Goal: Task Accomplishment & Management: Complete application form

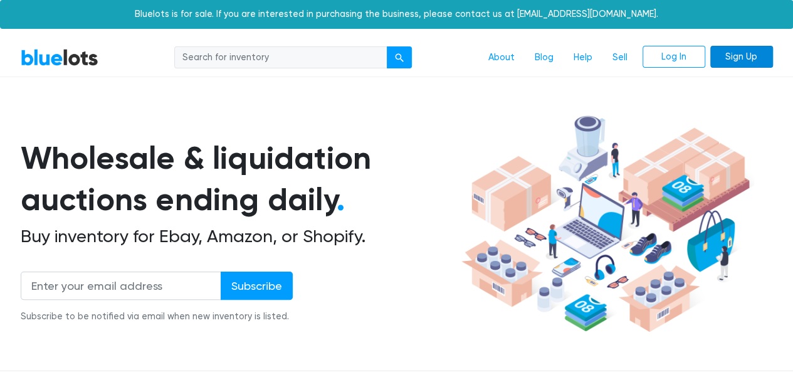
click at [737, 54] on link "Sign Up" at bounding box center [741, 57] width 63 height 23
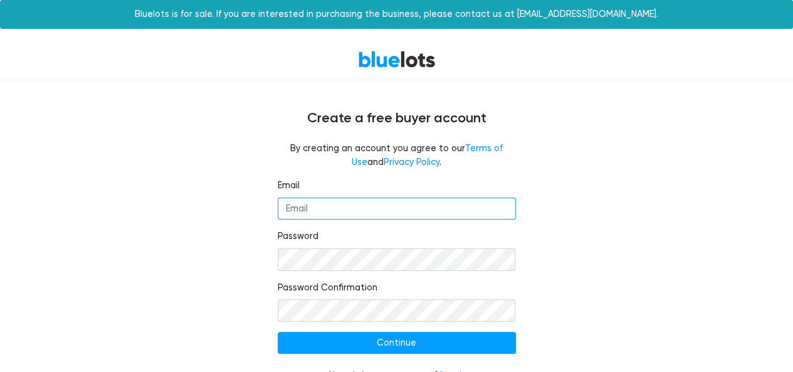
click at [371, 213] on input "Email" at bounding box center [397, 209] width 238 height 23
type input "abdul.shakoor0081@gmail.com"
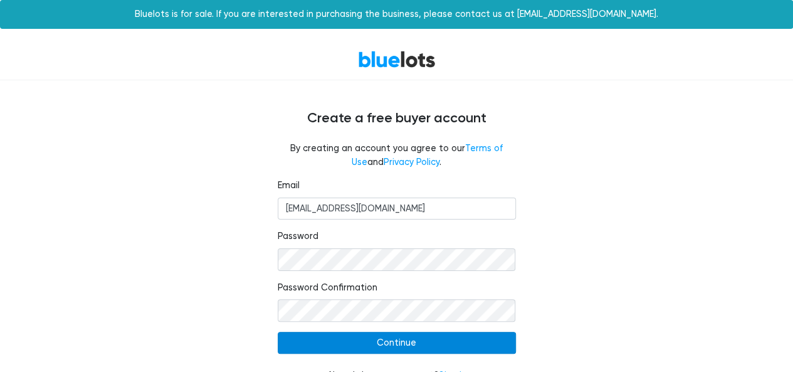
click at [357, 341] on input "Continue" at bounding box center [397, 343] width 238 height 23
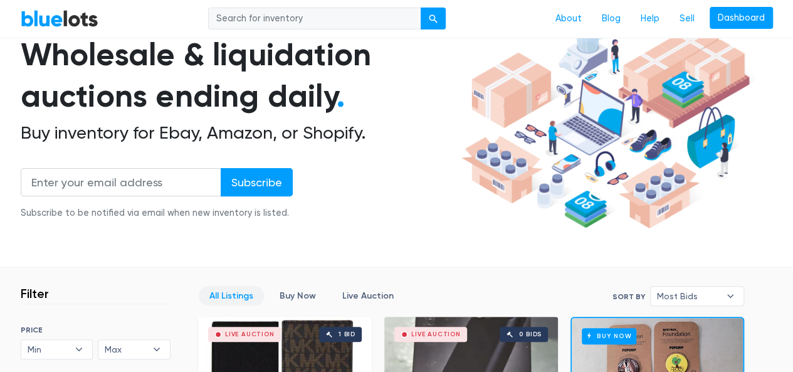
scroll to position [89, 0]
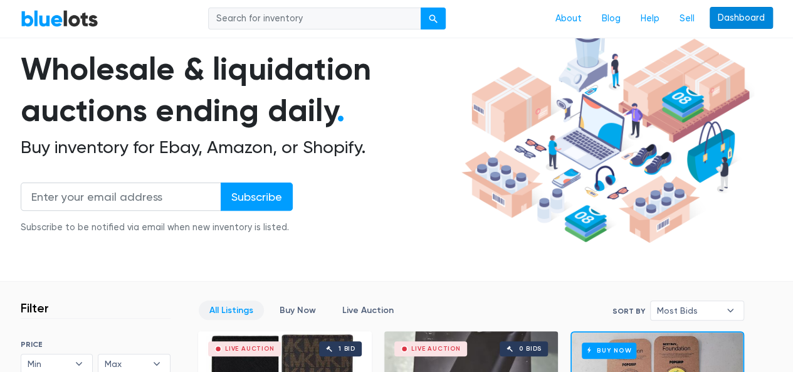
click at [750, 20] on link "Dashboard" at bounding box center [741, 18] width 63 height 23
click at [687, 19] on link "Sell" at bounding box center [687, 19] width 35 height 24
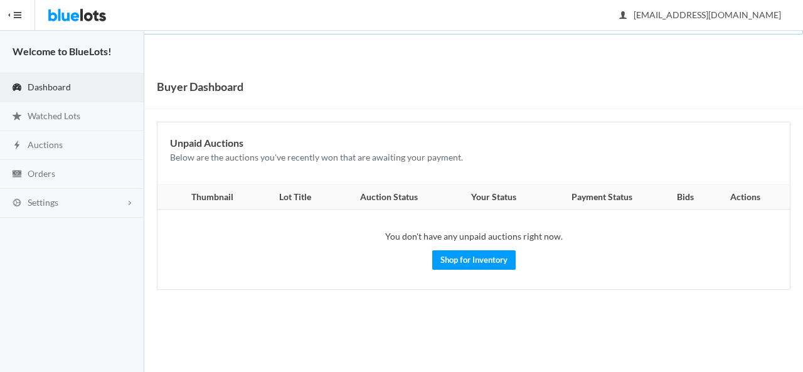
click at [97, 88] on link "Dashboard" at bounding box center [72, 87] width 144 height 29
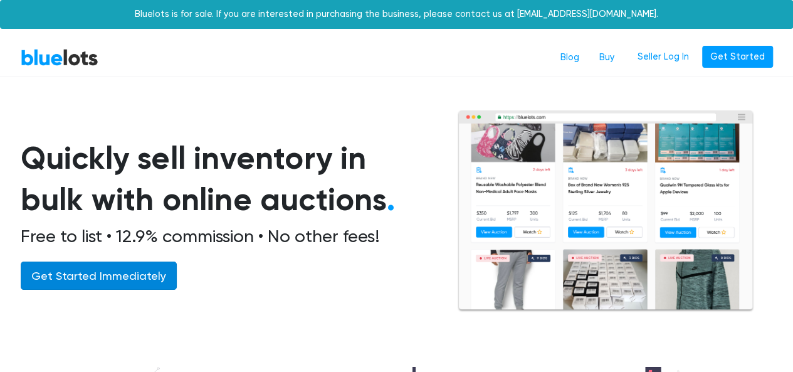
click at [110, 277] on link "Get Started Immediately" at bounding box center [99, 275] width 156 height 28
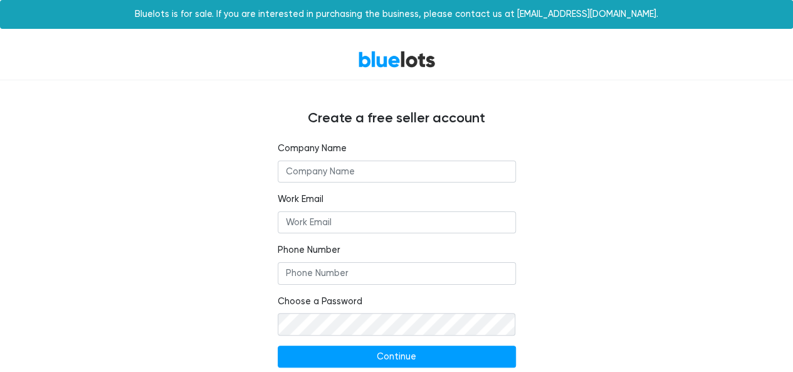
click at [354, 171] on input "text" at bounding box center [397, 172] width 238 height 23
type input "Professors Enterprises llc"
type input "[EMAIL_ADDRESS][DOMAIN_NAME]"
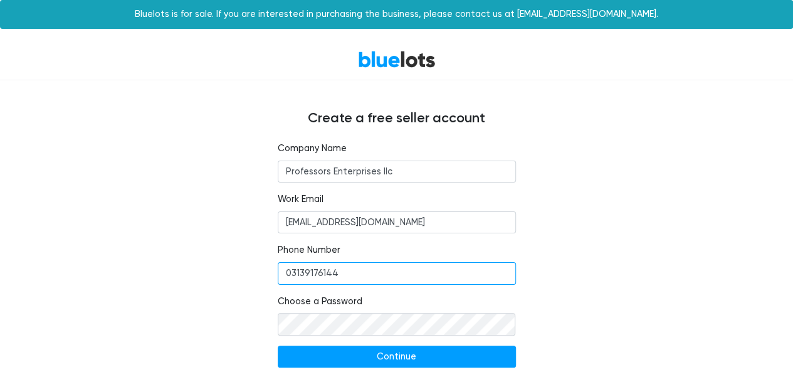
drag, startPoint x: 347, startPoint y: 275, endPoint x: 284, endPoint y: 274, distance: 63.3
click at [284, 274] on input "03139176144" at bounding box center [397, 273] width 238 height 23
click at [291, 274] on input "03139176144" at bounding box center [397, 273] width 238 height 23
click at [293, 273] on input "+23139176144" at bounding box center [397, 273] width 238 height 23
click at [291, 272] on input "+23139176144" at bounding box center [397, 273] width 238 height 23
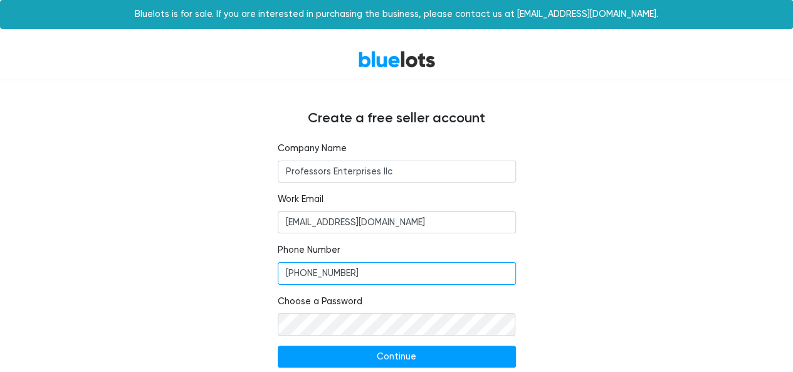
scroll to position [38, 0]
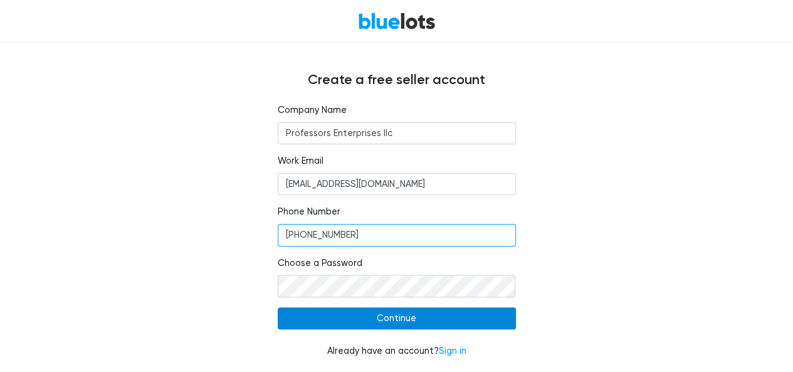
type input "+923139176144"
click at [463, 323] on input "Continue" at bounding box center [397, 318] width 238 height 23
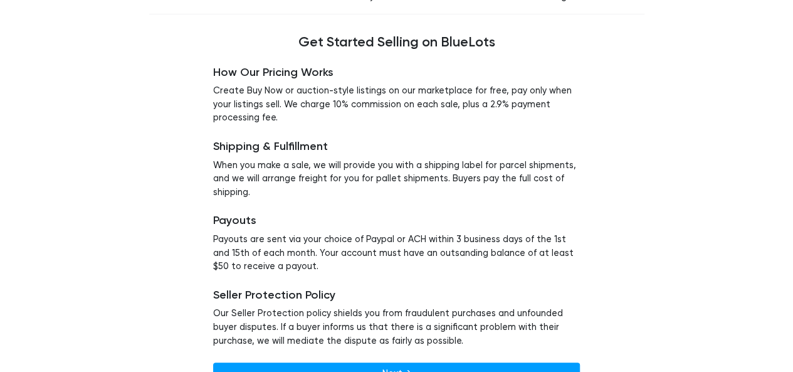
scroll to position [127, 0]
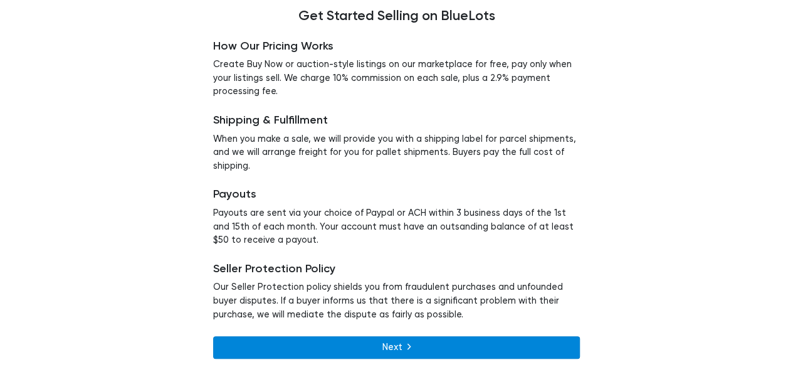
click at [441, 344] on link "Next" at bounding box center [396, 347] width 367 height 23
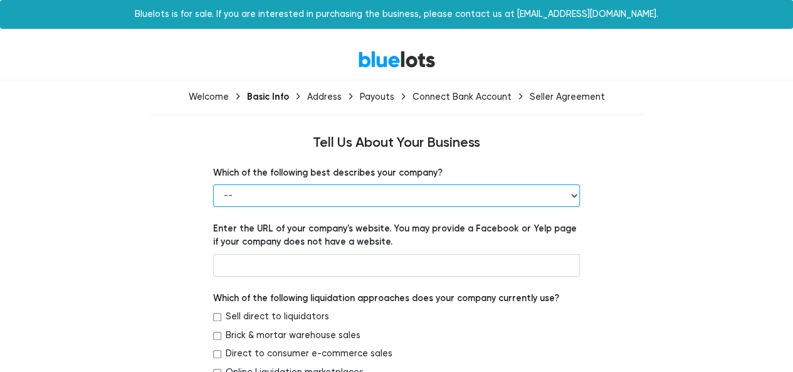
click at [479, 195] on select "-- Retailer Wholesaler Brand or Manufacturer Liquidator 3PL Other" at bounding box center [396, 195] width 367 height 23
select select "Brand or Manufacturer"
click at [213, 184] on select "-- Retailer Wholesaler Brand or Manufacturer Liquidator 3PL Other" at bounding box center [396, 195] width 367 height 23
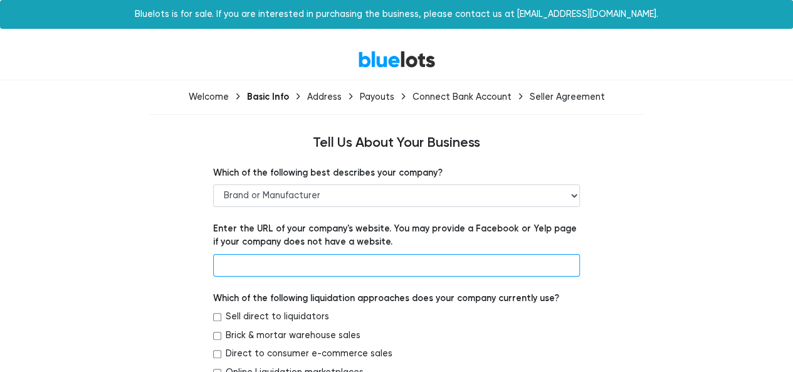
click at [379, 265] on input "text" at bounding box center [396, 265] width 367 height 23
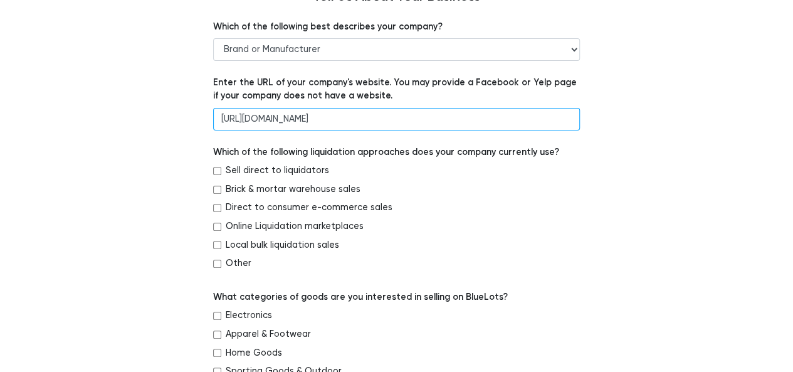
scroll to position [166, 0]
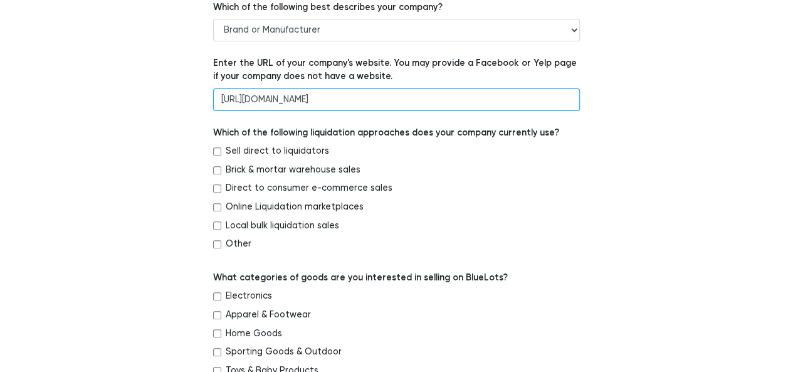
type input "https://www.professors-store.com"
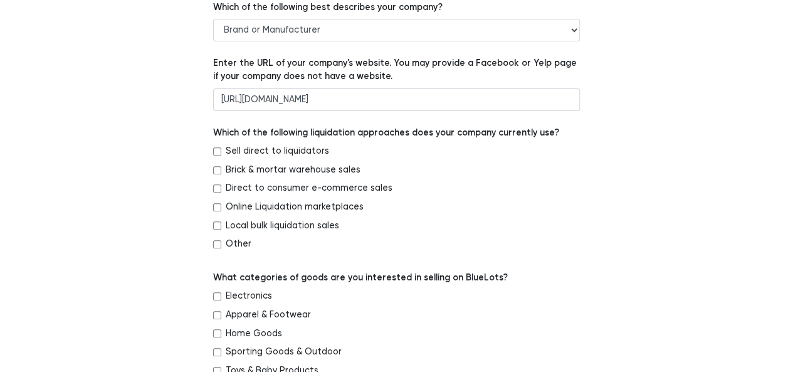
click at [215, 147] on input "Sell direct to liquidators" at bounding box center [217, 151] width 8 height 8
checkbox input "true"
click at [215, 167] on input "Brick & mortar warehouse sales" at bounding box center [217, 170] width 8 height 8
checkbox input "true"
click at [215, 186] on input "Direct to consumer e-commerce sales" at bounding box center [217, 188] width 8 height 8
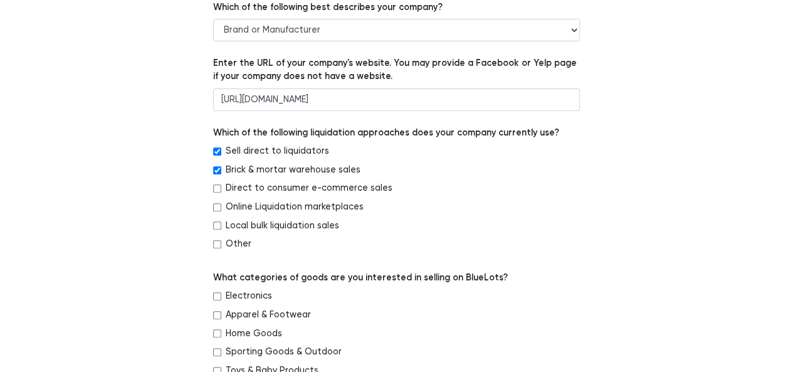
checkbox input "true"
click at [217, 206] on input "Online Liquidation marketplaces" at bounding box center [217, 207] width 8 height 8
checkbox input "true"
click at [216, 226] on input "Local bulk liquidation sales" at bounding box center [217, 225] width 8 height 8
checkbox input "true"
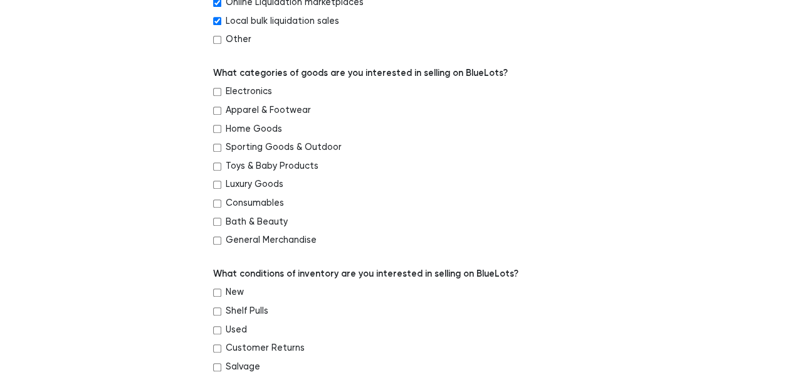
scroll to position [399, 0]
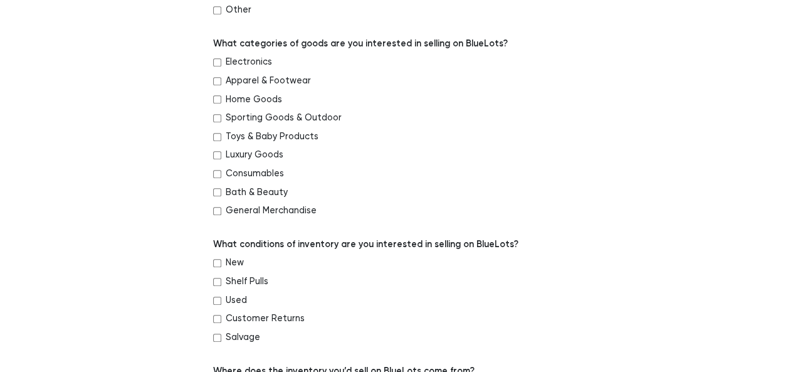
click at [216, 170] on input "Consumables" at bounding box center [217, 174] width 8 height 8
checkbox input "true"
click at [214, 101] on input "Home Goods" at bounding box center [217, 99] width 8 height 8
checkbox input "true"
click at [217, 208] on input "General Merchandise" at bounding box center [217, 211] width 8 height 8
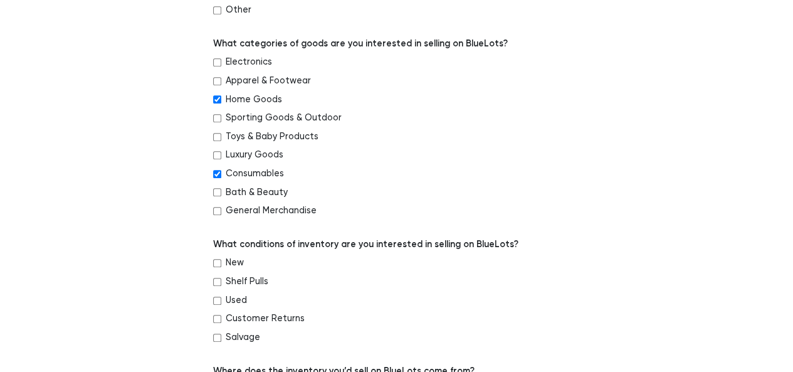
checkbox input "true"
click at [214, 136] on input "Toys & Baby Products" at bounding box center [217, 137] width 8 height 8
checkbox input "true"
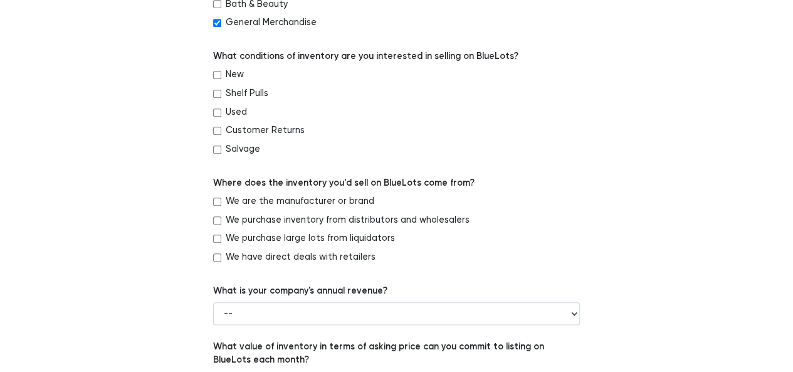
scroll to position [589, 0]
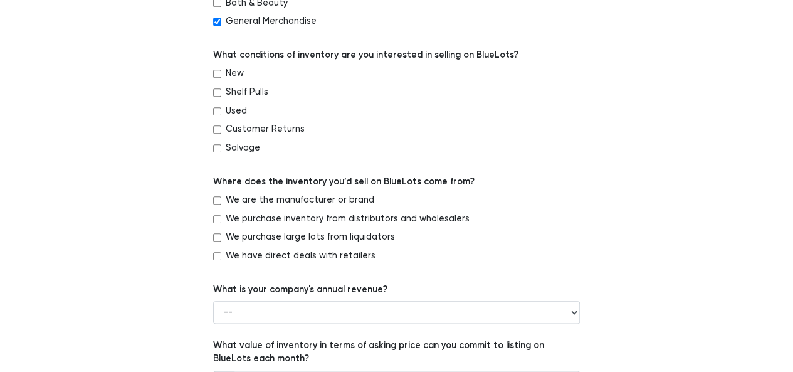
click at [218, 74] on input "New" at bounding box center [217, 74] width 8 height 8
checkbox input "true"
click at [216, 92] on input "Shelf Pulls" at bounding box center [217, 92] width 8 height 8
click at [216, 94] on input "Shelf Pulls" at bounding box center [217, 92] width 8 height 8
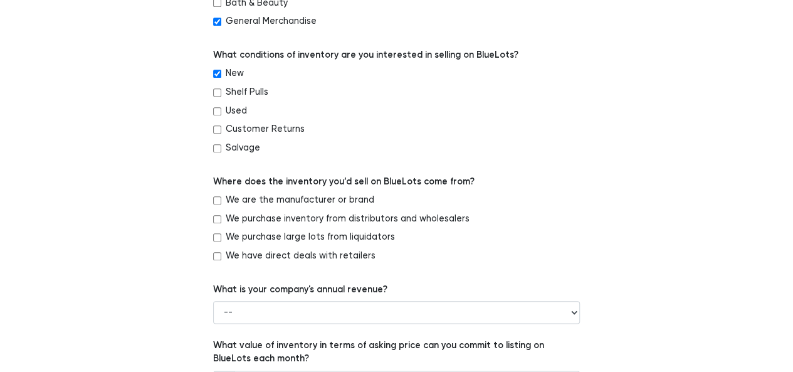
checkbox input "true"
click at [216, 107] on input "Used" at bounding box center [217, 111] width 8 height 8
checkbox input "true"
click at [216, 130] on input "Customer Returns" at bounding box center [217, 129] width 8 height 8
checkbox input "true"
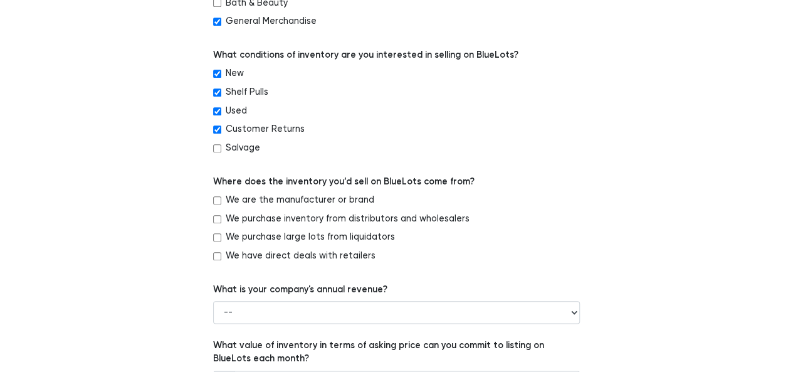
click at [216, 144] on input "Salvage" at bounding box center [217, 148] width 8 height 8
checkbox input "true"
click at [214, 200] on input "We are the manufacturer or brand" at bounding box center [217, 200] width 8 height 8
checkbox input "true"
click at [216, 218] on input "We purchase inventory from distributors and wholesalers" at bounding box center [217, 219] width 8 height 8
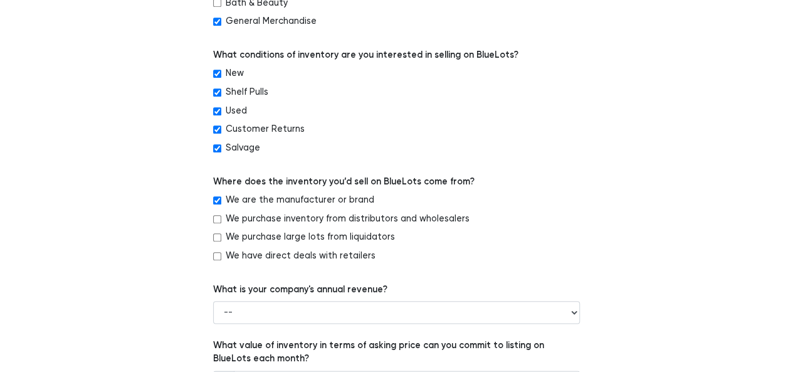
checkbox input "true"
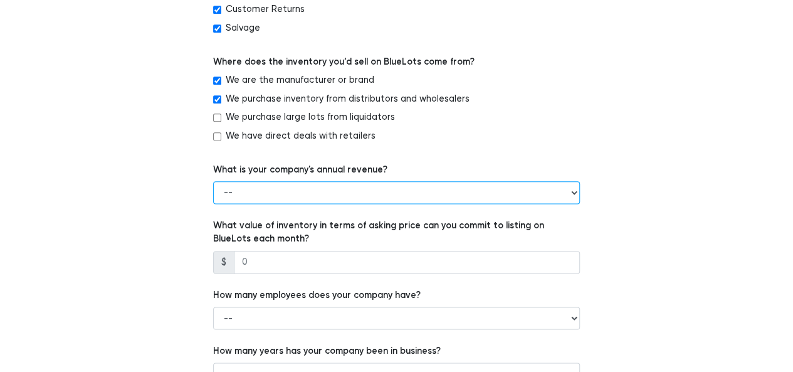
click at [465, 195] on select "-- Less than $100,000 $100,000 to $500,000 $500,000 to $1,000,000 $1,000,000 to…" at bounding box center [396, 192] width 367 height 23
select select "Less than $100,000"
click at [213, 181] on select "-- Less than $100,000 $100,000 to $500,000 $500,000 to $1,000,000 $1,000,000 to…" at bounding box center [396, 192] width 367 height 23
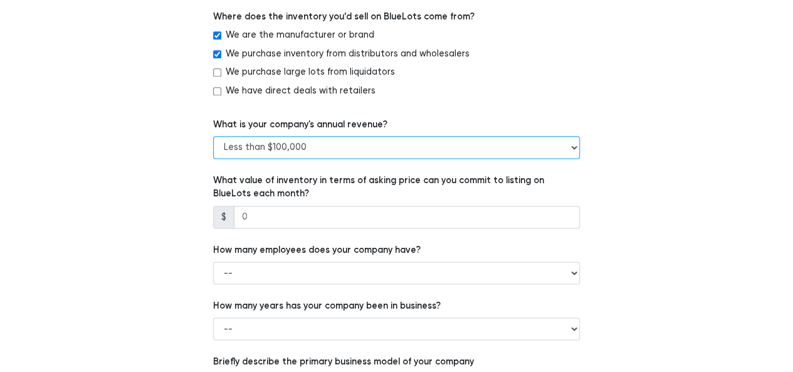
scroll to position [800, 0]
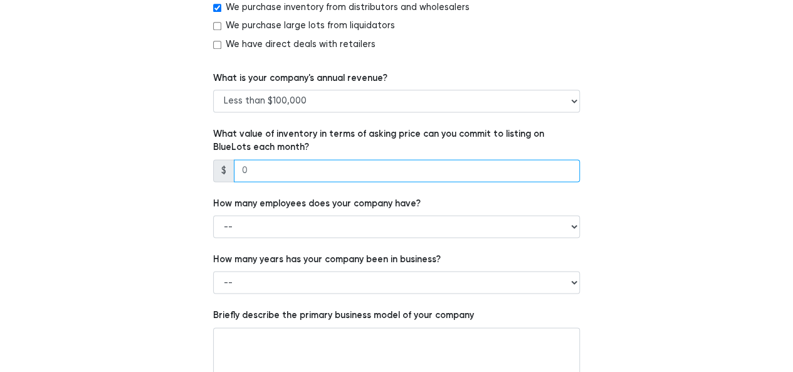
click at [240, 171] on input "number" at bounding box center [407, 170] width 346 height 23
type input "500"
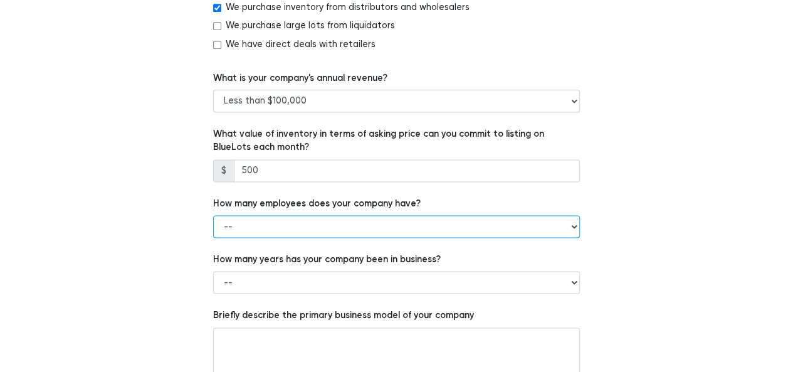
click at [266, 226] on select "-- 1 - 5 6 - 20 21 - 50 More than 50" at bounding box center [396, 226] width 367 height 23
select select "1 - 5"
click at [213, 215] on select "-- 1 - 5 6 - 20 21 - 50 More than 50" at bounding box center [396, 226] width 367 height 23
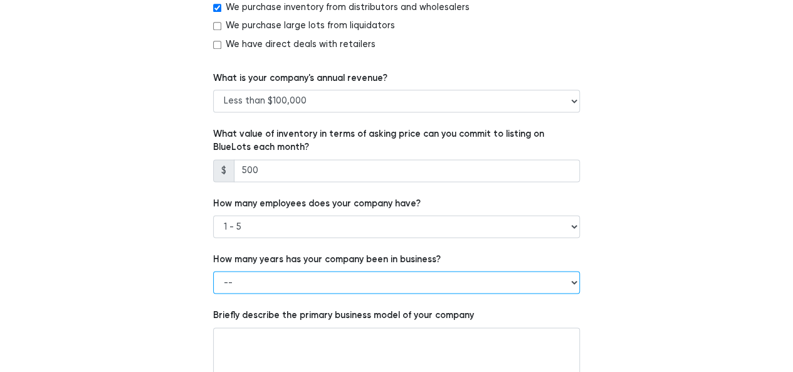
click at [388, 282] on select "-- Less than 1 year 1 to 3 years 4+ years" at bounding box center [396, 282] width 367 height 23
select select "1 to 3 years"
click at [213, 271] on select "-- Less than 1 year 1 to 3 years 4+ years" at bounding box center [396, 282] width 367 height 23
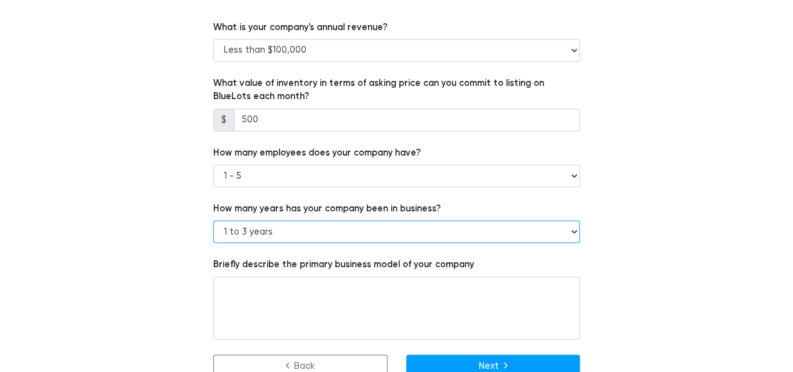
scroll to position [869, 0]
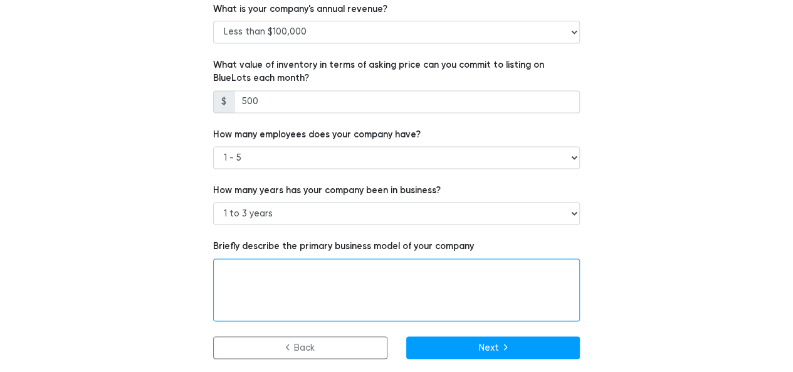
click at [363, 287] on textarea at bounding box center [396, 289] width 367 height 63
click at [271, 269] on textarea "ecommerce brand and private label on amazon" at bounding box center [396, 289] width 367 height 63
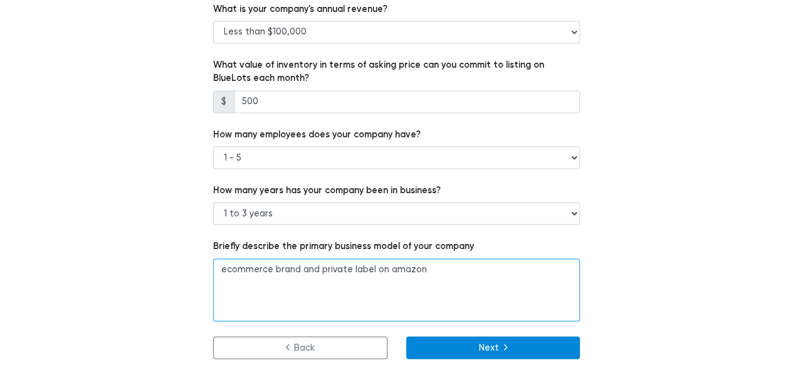
type textarea "ecommerce brand and private label on amazon"
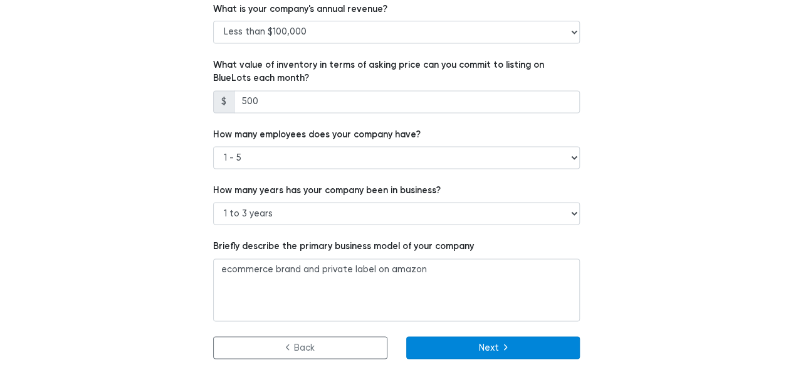
click at [453, 341] on button "Next" at bounding box center [493, 347] width 174 height 23
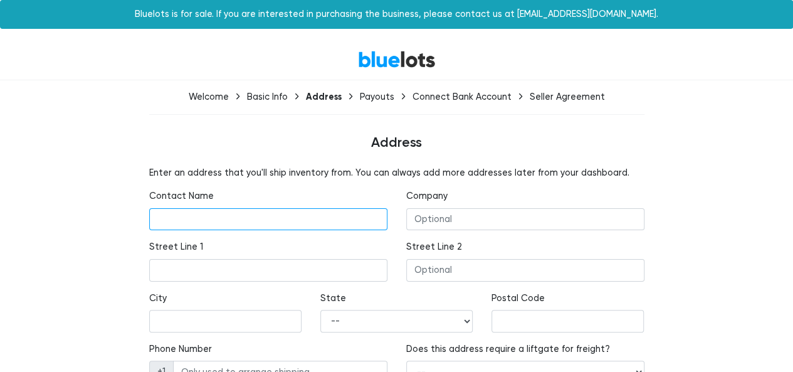
click at [276, 219] on input "text" at bounding box center [268, 219] width 238 height 23
type input "[PERSON_NAME]"
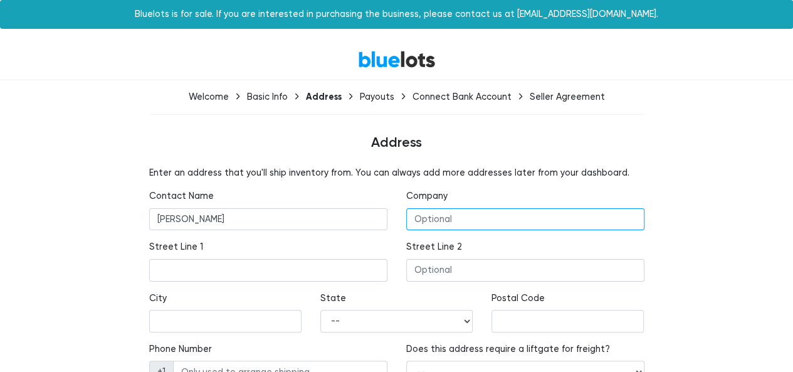
type input "Professors Enterprises llc"
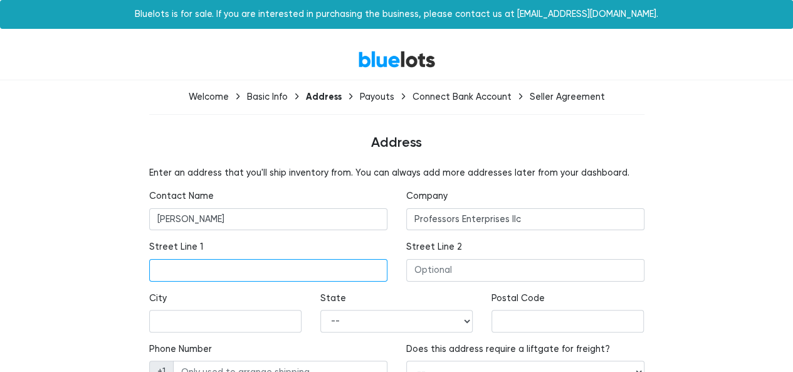
type input "House No 9 Haroon Street"
type input "Kalispell"
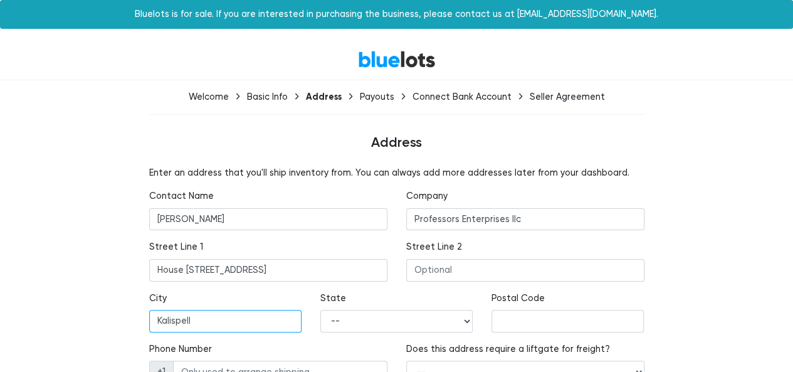
type input "59901"
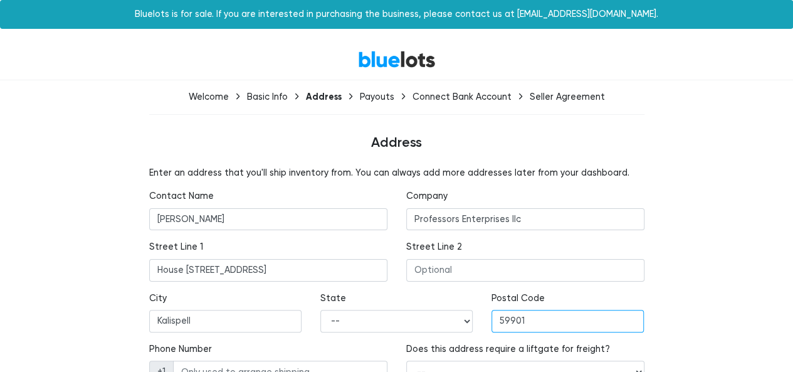
type input "03139176144"
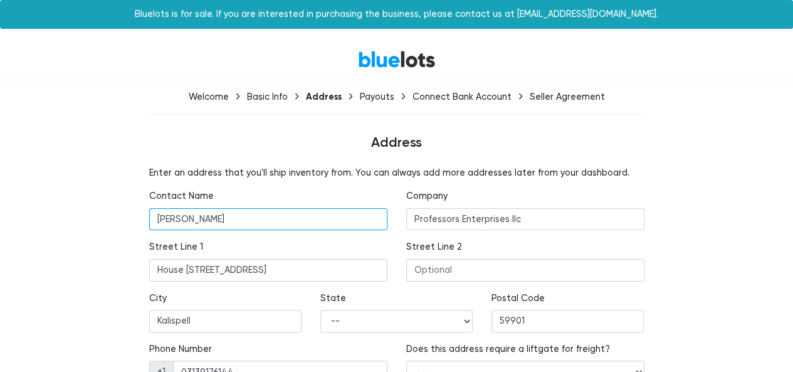
scroll to position [68, 0]
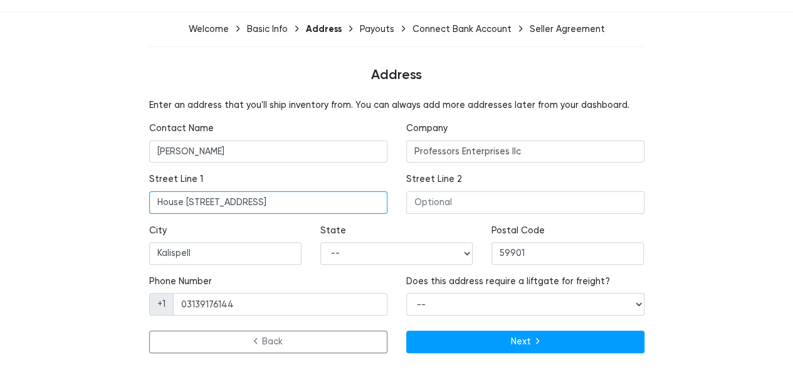
drag, startPoint x: 282, startPoint y: 206, endPoint x: 80, endPoint y: 204, distance: 201.9
click at [80, 204] on div "Enter an address that you'll ship inventory from. You can always add more addre…" at bounding box center [396, 228] width 771 height 260
type input "1001 South Main Street"
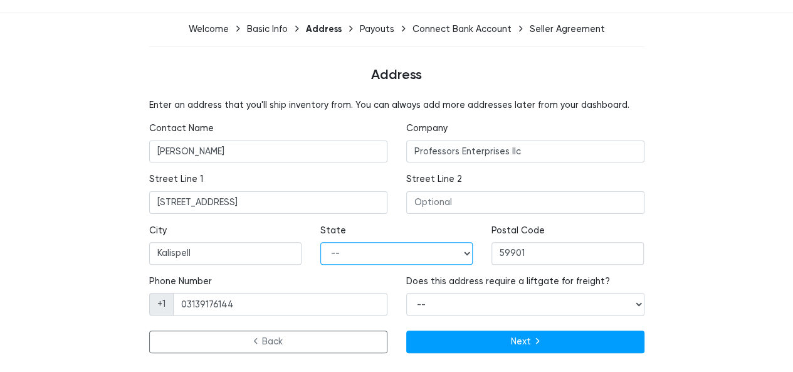
select select "MT"
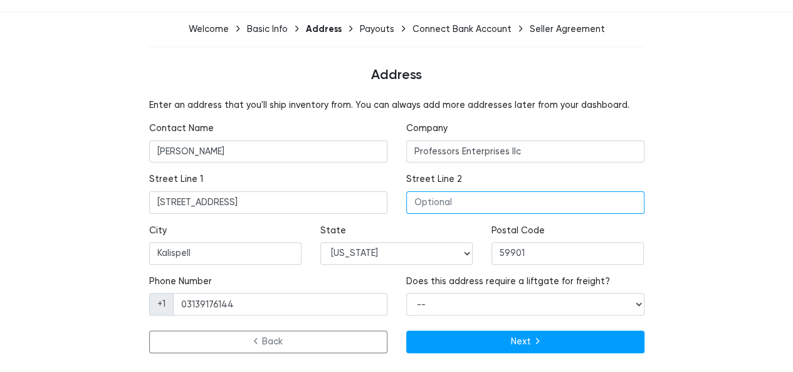
click at [502, 209] on input "text" at bounding box center [525, 202] width 238 height 23
click at [656, 219] on div "Enter an address that you'll ship inventory from. You can always add more addre…" at bounding box center [396, 228] width 771 height 260
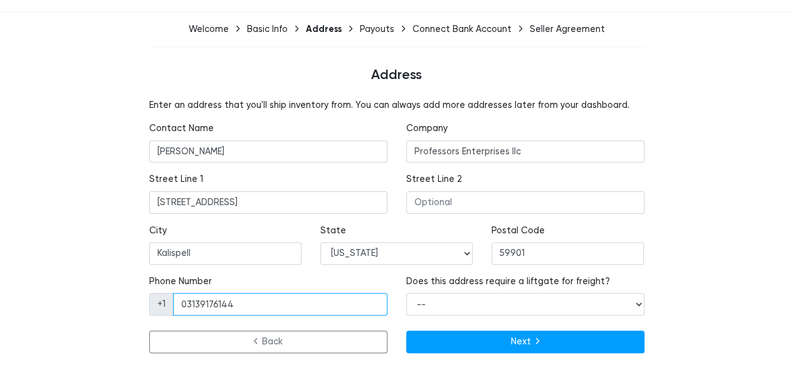
drag, startPoint x: 248, startPoint y: 304, endPoint x: 169, endPoint y: 299, distance: 79.2
click at [169, 299] on div "+1 03139176144" at bounding box center [268, 304] width 238 height 23
type input "7869174707"
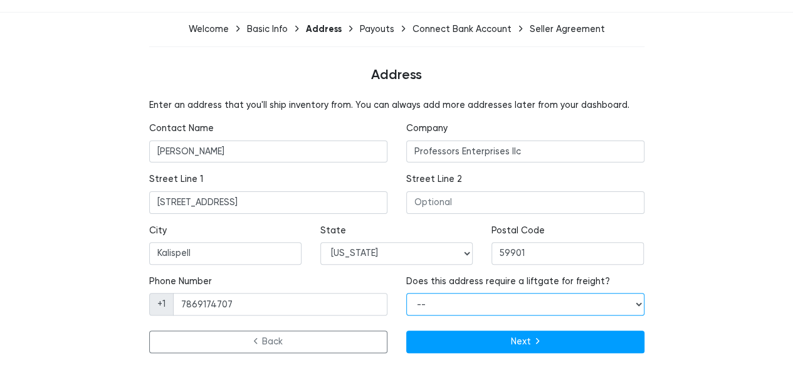
click at [518, 302] on select "-- Yes No" at bounding box center [525, 304] width 238 height 23
select select "false"
click at [406, 293] on select "-- Yes No" at bounding box center [525, 304] width 238 height 23
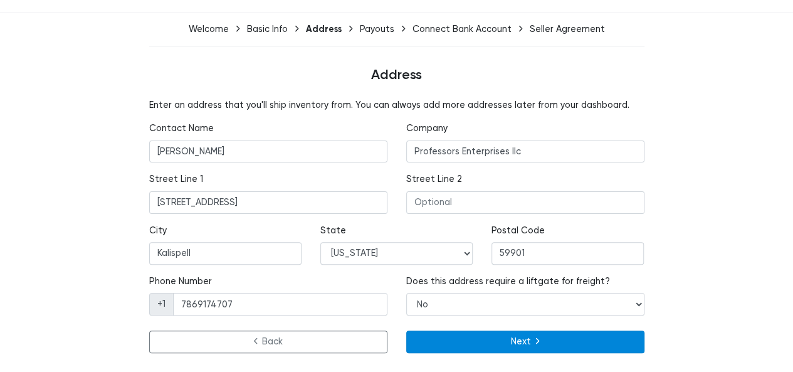
click at [534, 343] on button "Next" at bounding box center [525, 341] width 238 height 23
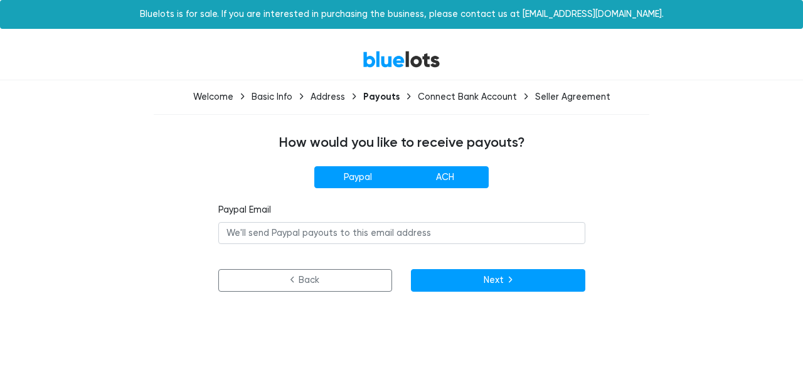
click at [432, 179] on label "ACH" at bounding box center [444, 177] width 87 height 23
radio input"] "true"
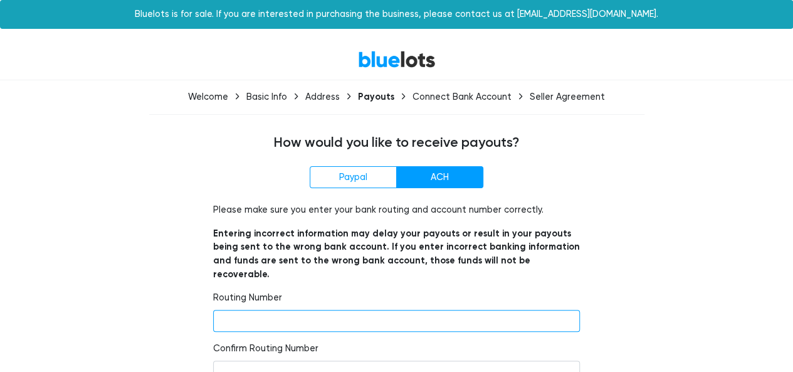
click at [322, 310] on input "number" at bounding box center [396, 321] width 367 height 23
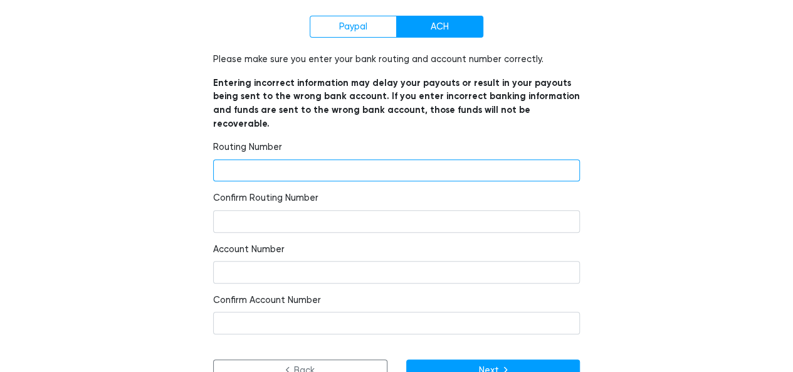
scroll to position [160, 0]
